Goal: Complete application form: Complete application form

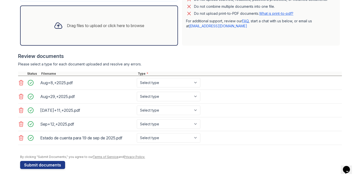
scroll to position [147, 0]
click at [21, 141] on icon at bounding box center [21, 138] width 6 height 6
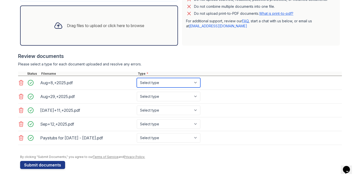
select select "bank_statement"
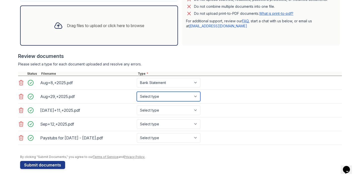
select select "bank_statement"
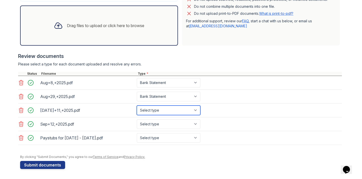
select select "bank_statement"
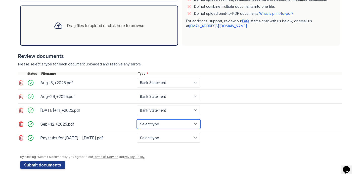
select select "bank_statement"
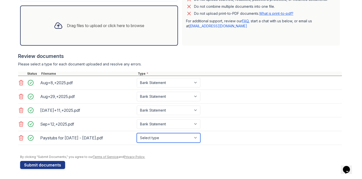
select select "paystub"
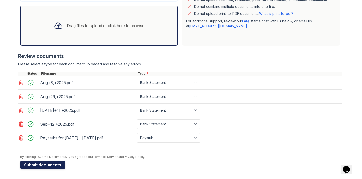
click at [46, 166] on button "Submit documents" at bounding box center [42, 165] width 45 height 8
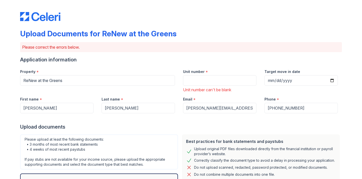
scroll to position [0, 0]
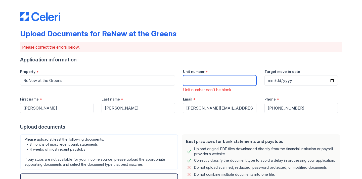
click at [202, 81] on input "Unit number" at bounding box center [219, 80] width 73 height 11
type input "2"
type input "2210"
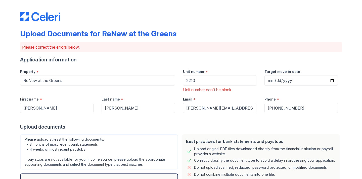
click at [220, 91] on div "Unit number can't be blank" at bounding box center [219, 90] width 73 height 6
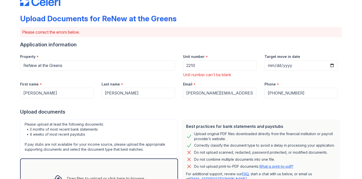
scroll to position [14, 0]
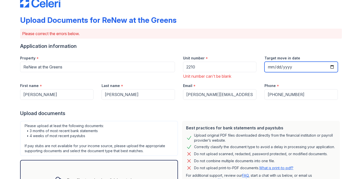
click at [268, 66] on input "Target move in date" at bounding box center [300, 67] width 73 height 11
type input "[DATE]"
click at [304, 79] on div "Target move in date [DATE]" at bounding box center [300, 66] width 81 height 28
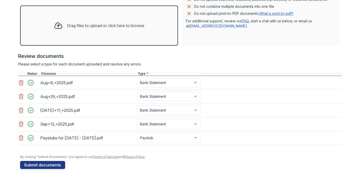
scroll to position [168, 0]
click at [38, 164] on button "Submit documents" at bounding box center [42, 165] width 45 height 8
